Goal: Transaction & Acquisition: Obtain resource

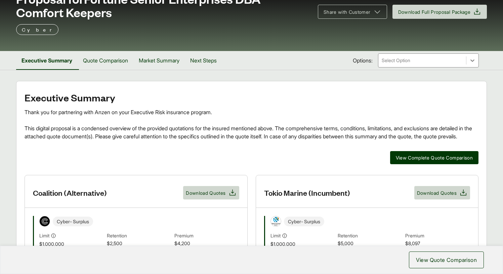
scroll to position [180, 0]
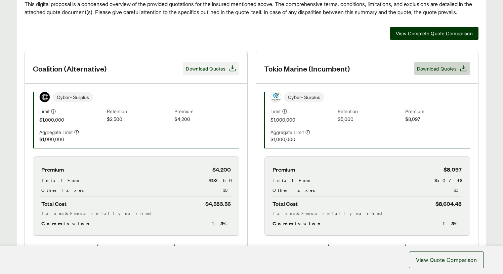
click at [202, 72] on span "Download Quotes" at bounding box center [206, 68] width 40 height 7
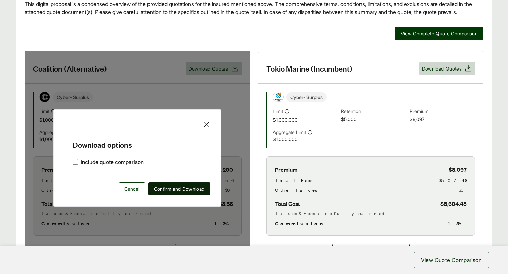
click at [175, 193] on span "Confirm and Download" at bounding box center [179, 189] width 51 height 7
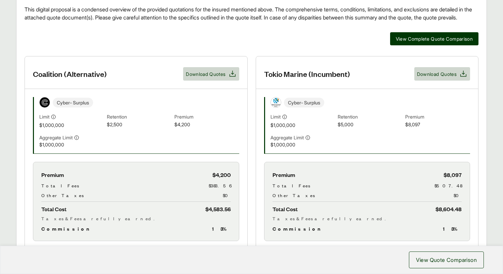
scroll to position [0, 0]
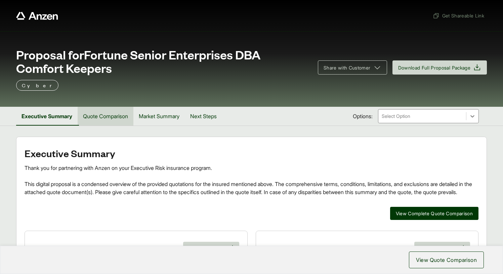
click at [105, 118] on button "Quote Comparison" at bounding box center [106, 116] width 56 height 19
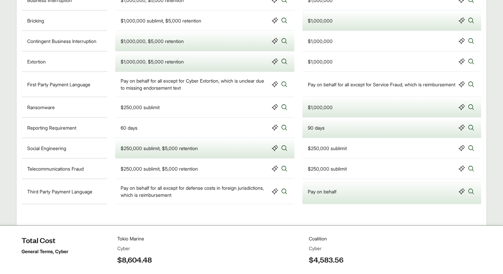
scroll to position [686, 0]
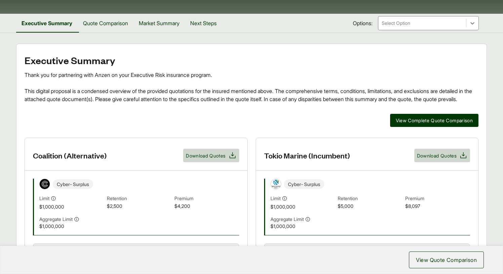
scroll to position [150, 0]
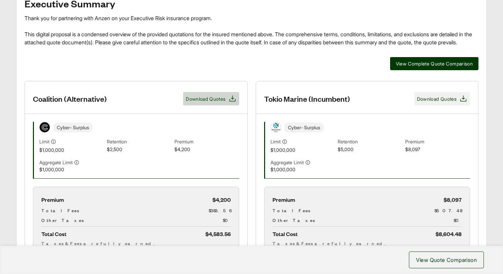
click at [440, 103] on span "Download Quotes" at bounding box center [437, 98] width 40 height 7
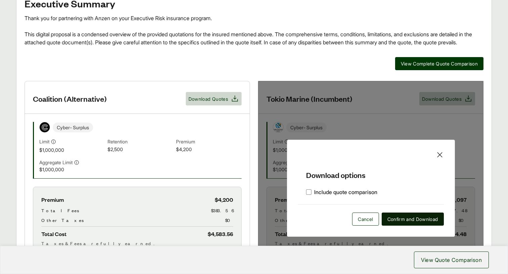
click at [411, 223] on span "Confirm and Download" at bounding box center [413, 219] width 51 height 7
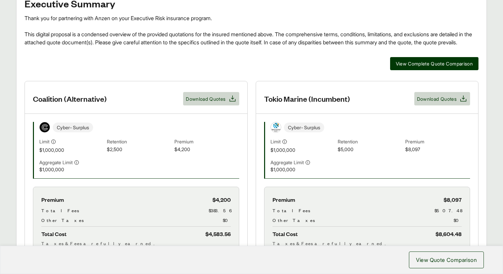
scroll to position [0, 0]
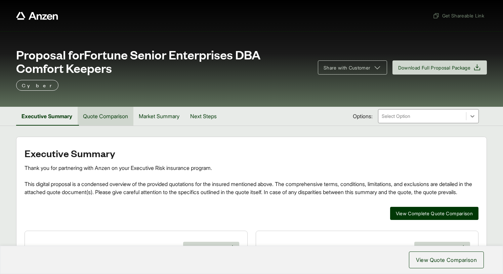
click at [105, 117] on button "Quote Comparison" at bounding box center [106, 116] width 56 height 19
